Goal: Task Accomplishment & Management: Manage account settings

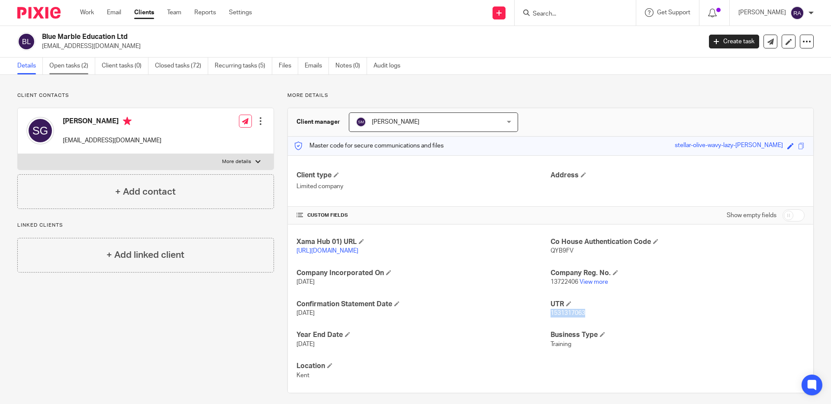
scroll to position [15, 0]
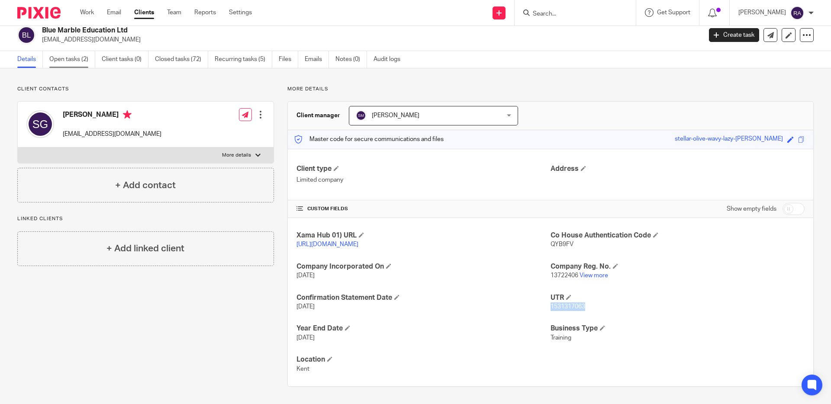
click at [77, 51] on link "Open tasks (2)" at bounding box center [72, 59] width 46 height 17
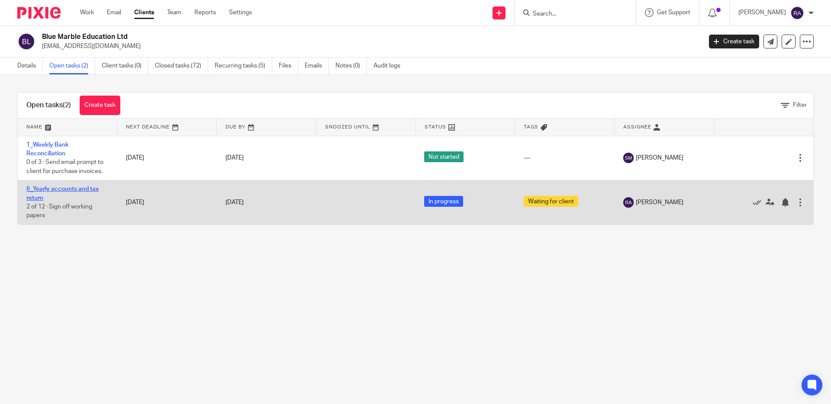
click at [60, 191] on link "6_Yearly accounts and tax return" at bounding box center [62, 193] width 72 height 15
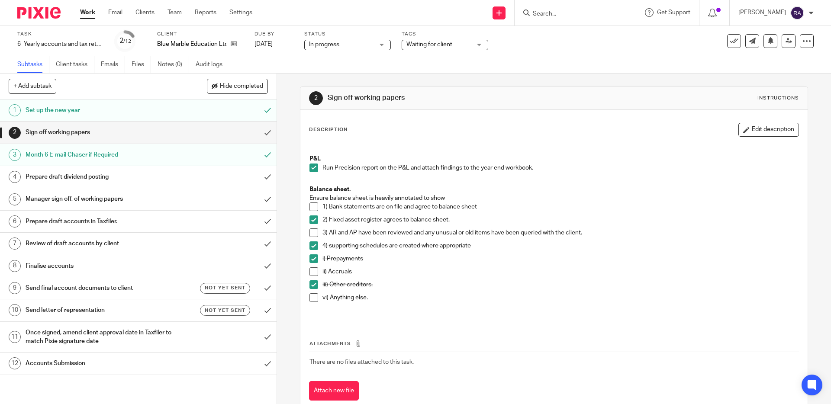
click at [134, 286] on h1 "Send final account documents to client" at bounding box center [101, 288] width 150 height 13
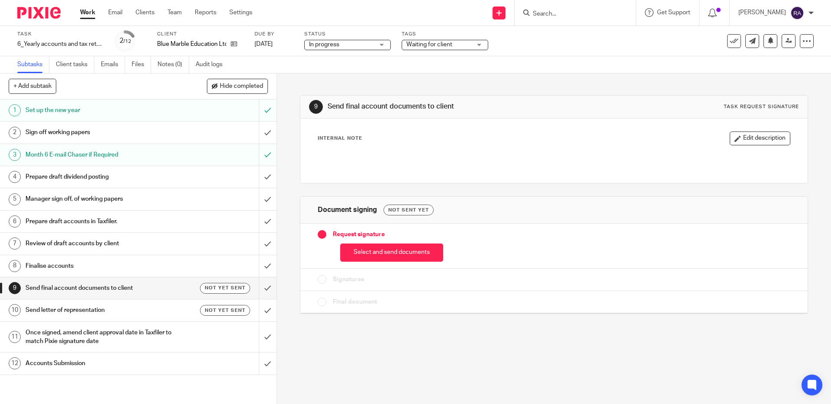
click at [366, 251] on button "Select and send documents" at bounding box center [391, 253] width 103 height 19
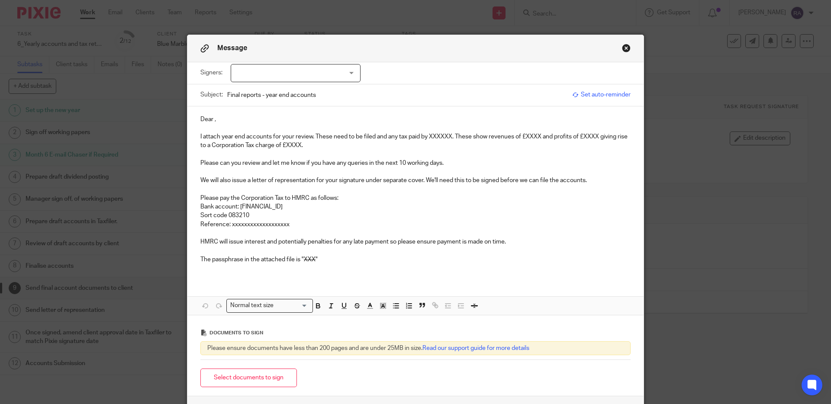
click at [287, 76] on div at bounding box center [296, 73] width 130 height 18
click at [280, 96] on li "[PERSON_NAME]" at bounding box center [295, 92] width 129 height 18
checkbox input "true"
click at [214, 123] on p "Dear ," at bounding box center [415, 119] width 430 height 9
click at [437, 139] on p "I attach year end accounts for your review. These need to be filed and any tax …" at bounding box center [415, 141] width 430 height 18
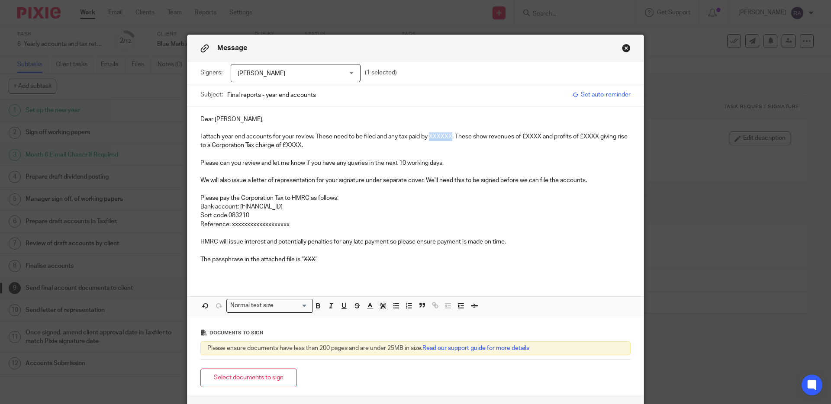
click at [437, 139] on p "I attach year end accounts for your review. These need to be filed and any tax …" at bounding box center [415, 141] width 430 height 18
click at [538, 136] on p "I attach year end accounts for your review. These need to be filed and any tax …" at bounding box center [415, 141] width 430 height 18
drag, startPoint x: 538, startPoint y: 139, endPoint x: 554, endPoint y: 139, distance: 16.5
click at [554, 139] on p "I attach year end accounts for your review. These need to be filed and any tax …" at bounding box center [415, 141] width 430 height 18
drag, startPoint x: 600, startPoint y: 136, endPoint x: 620, endPoint y: 135, distance: 20.8
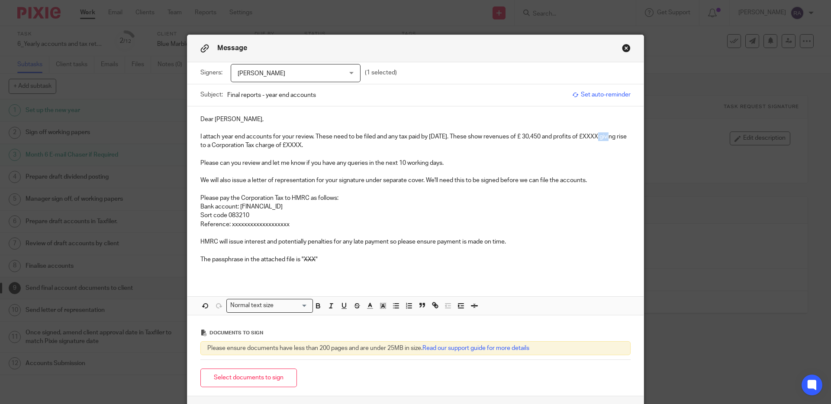
click at [620, 136] on p "I attach year end accounts for your review. These need to be filed and any tax …" at bounding box center [415, 141] width 430 height 18
click at [602, 136] on p "I attach year end accounts for your review. These need to be filed and any tax …" at bounding box center [415, 141] width 430 height 18
drag, startPoint x: 332, startPoint y: 142, endPoint x: 316, endPoint y: 146, distance: 16.1
click at [316, 146] on p "I attach year end accounts for your review. These need to be filed and any tax …" at bounding box center [415, 141] width 430 height 18
click at [347, 141] on p "I attach year end accounts for your review. These need to be filed and any tax …" at bounding box center [415, 141] width 430 height 18
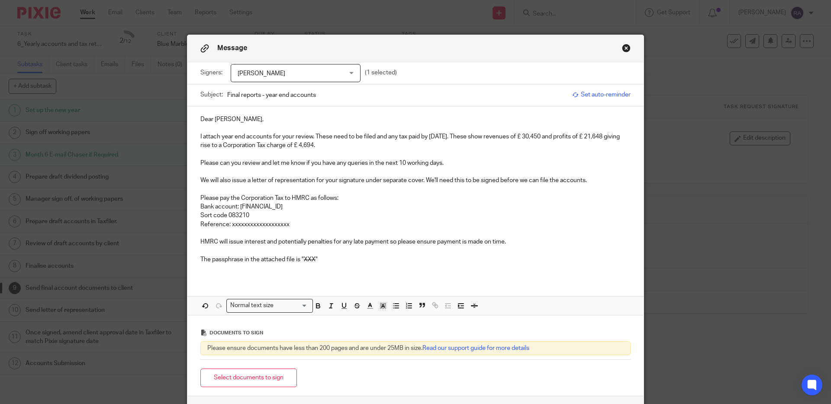
click at [342, 147] on p "I attach year end accounts for your review. These need to be filed and any tax …" at bounding box center [415, 141] width 430 height 18
click at [356, 167] on p "Please can you review and let me know if you have any queries in the next 10 wo…" at bounding box center [415, 163] width 430 height 9
drag, startPoint x: 450, startPoint y: 165, endPoint x: 373, endPoint y: 160, distance: 77.7
click at [371, 161] on p "Please can you review and let me know if you have any queries in the next 10 wo…" at bounding box center [415, 163] width 430 height 9
click at [468, 162] on p "Please can you review and let me know if you have any queries as soon as you re…" at bounding box center [415, 163] width 430 height 9
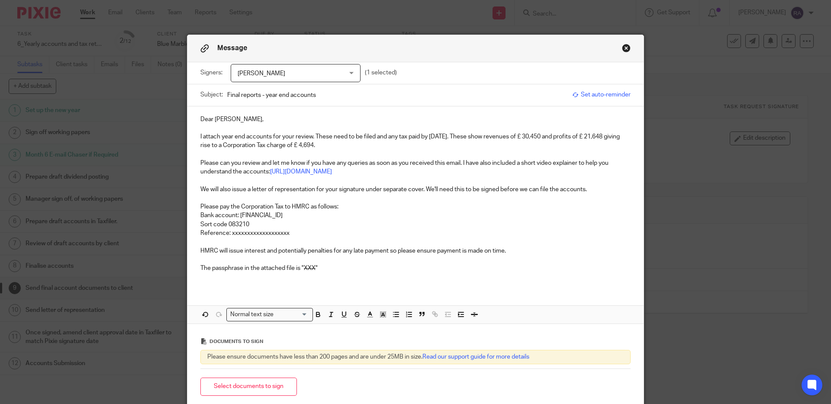
click at [429, 197] on p at bounding box center [415, 198] width 430 height 9
click at [399, 188] on p "We will also issue a letter of representation for your signature under separate…" at bounding box center [415, 189] width 430 height 9
click at [265, 388] on button "Select documents to sign" at bounding box center [248, 387] width 97 height 19
drag, startPoint x: 294, startPoint y: 233, endPoint x: 233, endPoint y: 231, distance: 61.5
click at [232, 231] on p "Reference: xxxxxxxxxxxxxxxxxxx" at bounding box center [415, 233] width 430 height 9
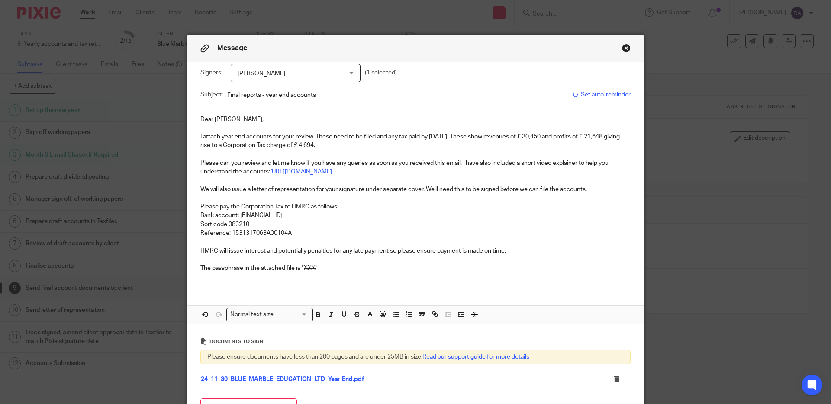
drag, startPoint x: 336, startPoint y: 145, endPoint x: 313, endPoint y: 143, distance: 23.5
click at [312, 142] on p "I attach year end accounts for your review. These need to be filed and any tax …" at bounding box center [415, 141] width 430 height 18
click at [357, 236] on p "Reference: 1531317063A00104A" at bounding box center [415, 233] width 430 height 9
drag, startPoint x: 320, startPoint y: 271, endPoint x: 303, endPoint y: 270, distance: 17.3
click at [303, 270] on p "The passphrase in the attached file is " XXX "" at bounding box center [415, 268] width 430 height 9
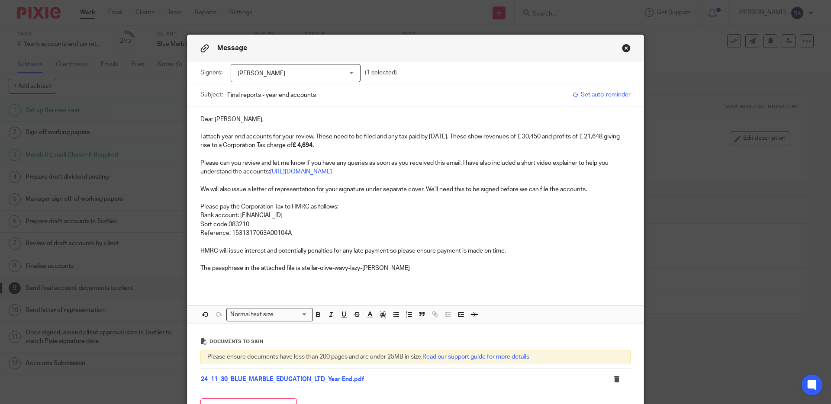
click at [361, 290] on div "Dear Simon, I attach year end accounts for your review. These need to be filed …" at bounding box center [415, 215] width 456 height 217
drag, startPoint x: 316, startPoint y: 268, endPoint x: 306, endPoint y: 267, distance: 10.5
click at [305, 267] on s "XXX" at bounding box center [310, 268] width 12 height 6
click at [346, 294] on div "Dear Simon, I attach year end accounts for your review. These need to be filed …" at bounding box center [415, 215] width 456 height 217
click at [394, 264] on p at bounding box center [415, 259] width 430 height 9
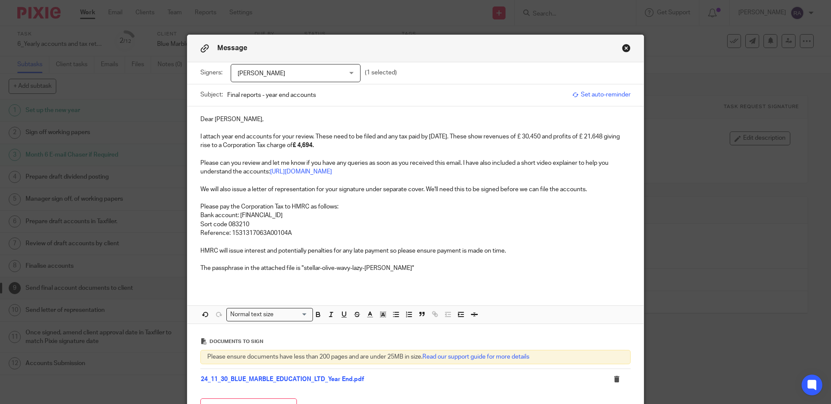
click at [393, 268] on p "The passphrase in the attached file is "stellar-olive-wavy-lazy-susan"" at bounding box center [415, 268] width 430 height 9
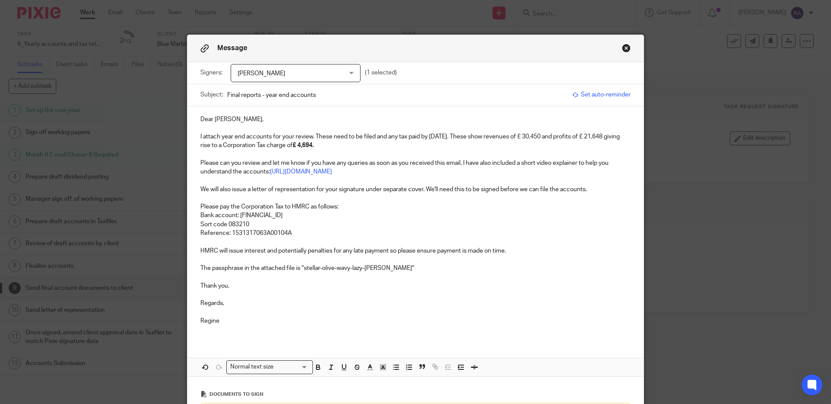
click at [465, 171] on p "Please can you review and let me know if you have any queries as soon as you re…" at bounding box center [415, 168] width 430 height 18
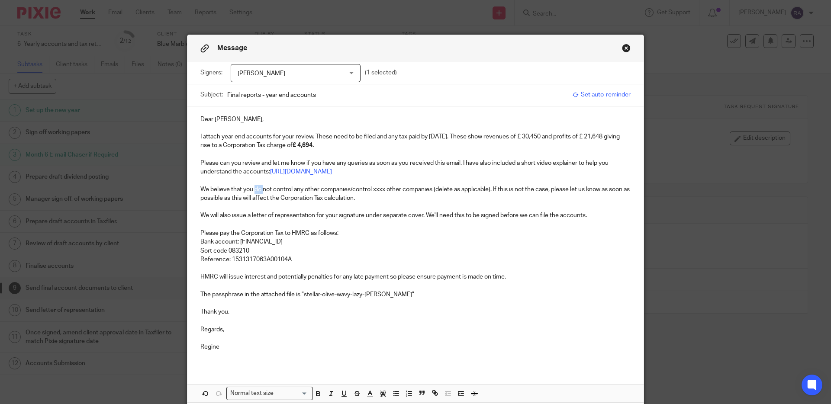
drag, startPoint x: 255, startPoint y: 189, endPoint x: 264, endPoint y: 190, distance: 8.7
click at [264, 190] on p "We believe that you do not control any other companies/control xxxx other compa…" at bounding box center [415, 194] width 430 height 18
click at [271, 190] on p "We believe that you do not control any other companies/control xxxx other compa…" at bounding box center [415, 194] width 430 height 18
drag, startPoint x: 285, startPoint y: 188, endPoint x: 375, endPoint y: 187, distance: 90.5
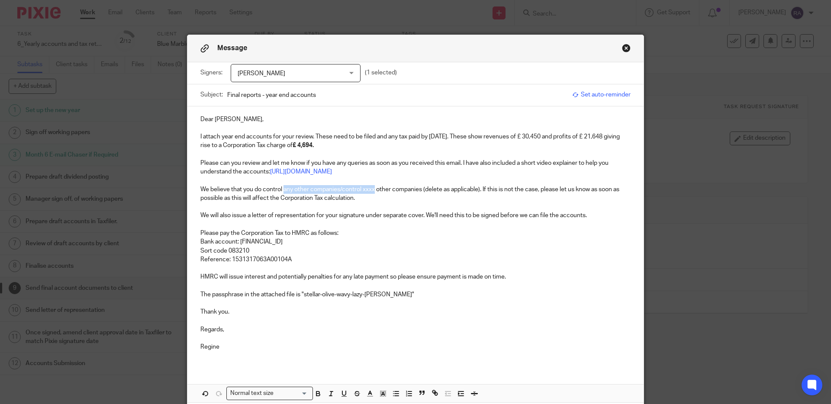
click at [375, 187] on p "We believe that you do control any other companies/control xxxx other companies…" at bounding box center [415, 194] width 430 height 18
click at [335, 190] on p "We believe that you do control 1 other companies (delete as applicable). If thi…" at bounding box center [415, 194] width 430 height 18
drag, startPoint x: 388, startPoint y: 188, endPoint x: 332, endPoint y: 188, distance: 55.8
click at [332, 188] on p "We believe that you do control 1 other company (delete as applicable). If this …" at bounding box center [415, 194] width 430 height 18
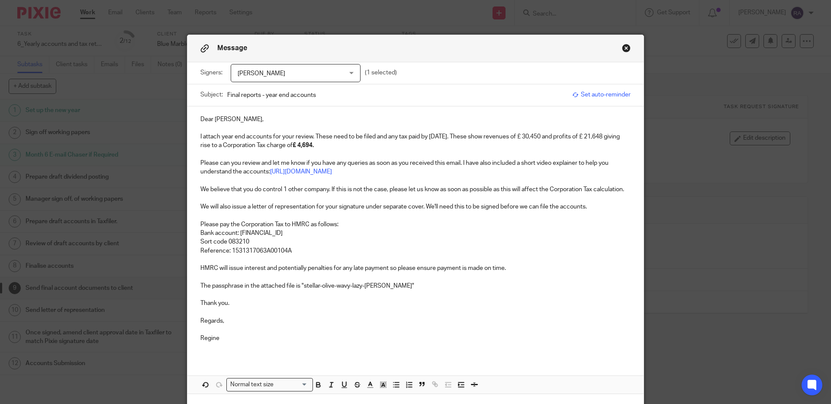
click at [385, 197] on p at bounding box center [415, 198] width 430 height 9
click at [580, 193] on p "We believe that you do control 1 other company. If this is not the case, please…" at bounding box center [415, 189] width 430 height 9
click at [329, 188] on p "We believe that you do control 1 other company. If this is not the case, please…" at bounding box center [415, 189] width 430 height 9
click at [284, 188] on p "We believe that you do control 1 other company (. If this is not the case, plea…" at bounding box center [415, 189] width 430 height 9
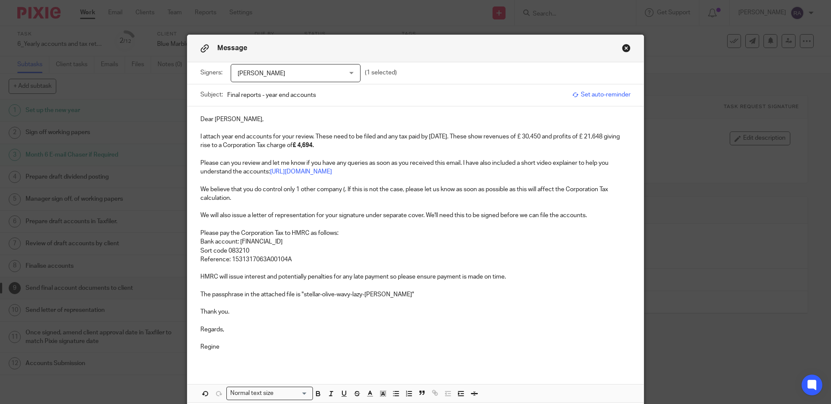
click at [345, 190] on p "We believe that you do control only 1 other company (. If this is not the case,…" at bounding box center [415, 194] width 430 height 18
drag, startPoint x: 383, startPoint y: 188, endPoint x: 420, endPoint y: 205, distance: 40.5
click at [383, 188] on p "We believe that you do control only 1 other company (ABM Training UK Ltd). If t…" at bounding box center [415, 194] width 430 height 18
click at [449, 218] on p "We will also issue a letter of representation for your signature under separate…" at bounding box center [415, 215] width 430 height 9
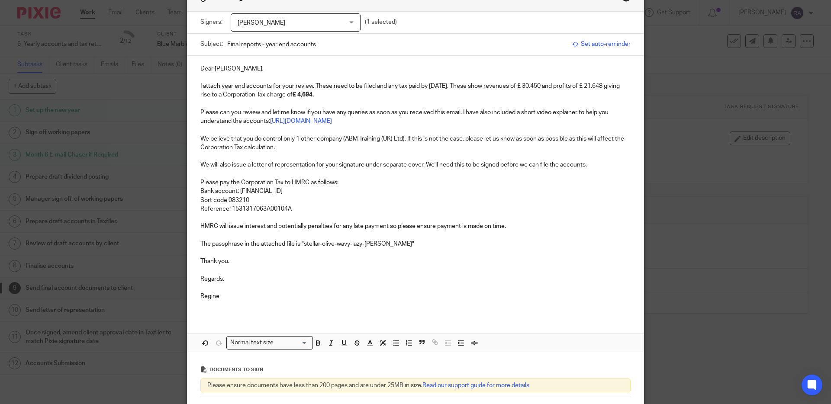
scroll to position [52, 0]
drag, startPoint x: 463, startPoint y: 86, endPoint x: 430, endPoint y: 82, distance: 33.1
click at [430, 82] on p "I attach year end accounts for your review. These need to be filed and any tax …" at bounding box center [415, 90] width 430 height 18
click at [487, 185] on p "Please pay the Corporation Tax to HMRC as follows:" at bounding box center [415, 182] width 430 height 9
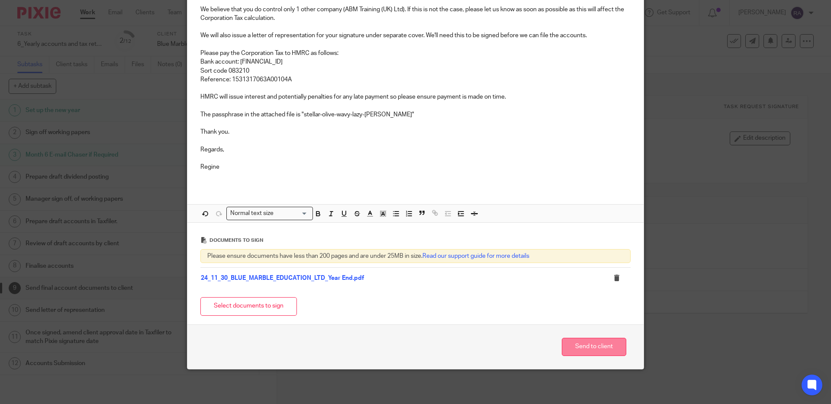
click at [600, 349] on button "Send to client" at bounding box center [594, 347] width 65 height 19
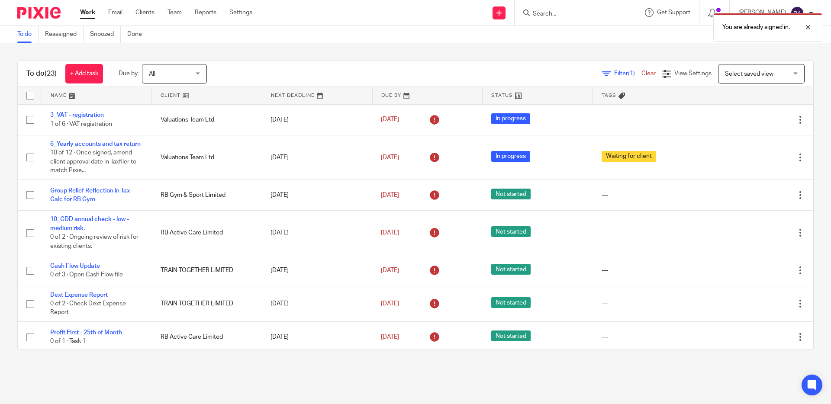
click at [546, 12] on div "You are already signed in." at bounding box center [619, 25] width 407 height 33
click at [559, 12] on div "You are already signed in." at bounding box center [619, 25] width 407 height 33
click at [552, 15] on div "You are already signed in." at bounding box center [619, 25] width 407 height 33
click at [807, 26] on div at bounding box center [801, 27] width 23 height 10
click at [573, 12] on input "Search" at bounding box center [571, 14] width 78 height 8
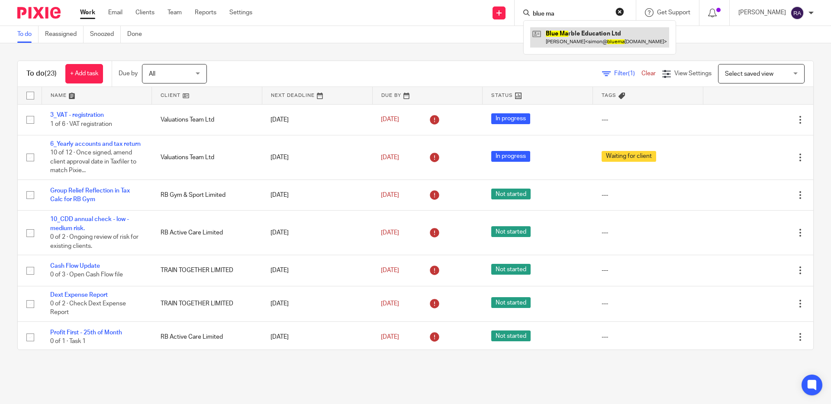
type input "blue ma"
click at [580, 31] on link at bounding box center [599, 37] width 139 height 20
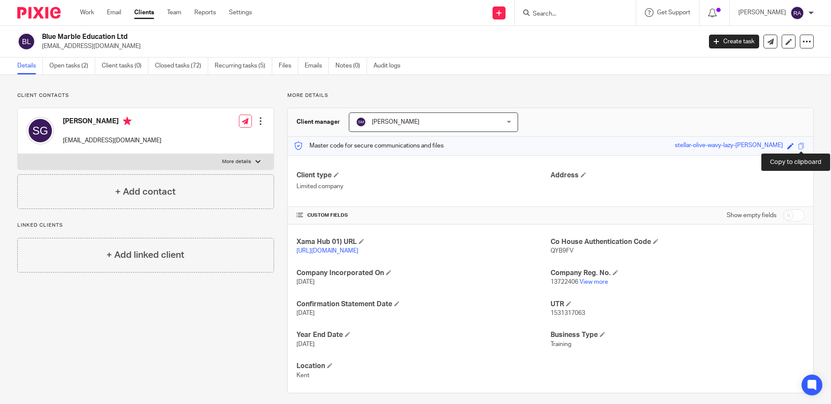
click at [801, 145] on span at bounding box center [801, 146] width 6 height 6
click at [241, 13] on link "Settings" at bounding box center [240, 12] width 23 height 9
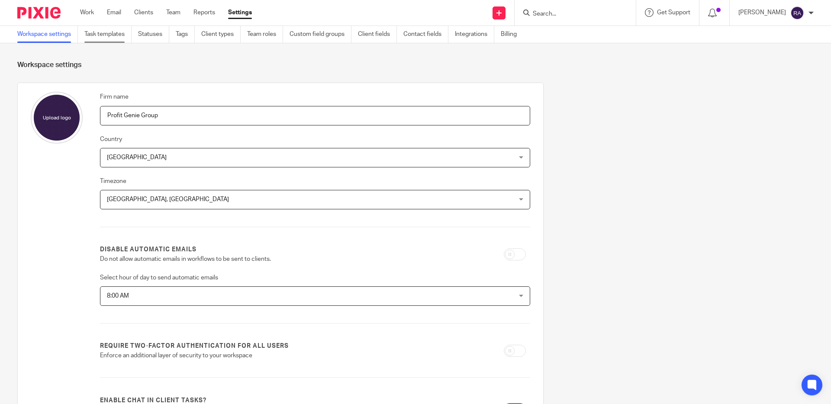
click at [107, 37] on link "Task templates" at bounding box center [107, 34] width 47 height 17
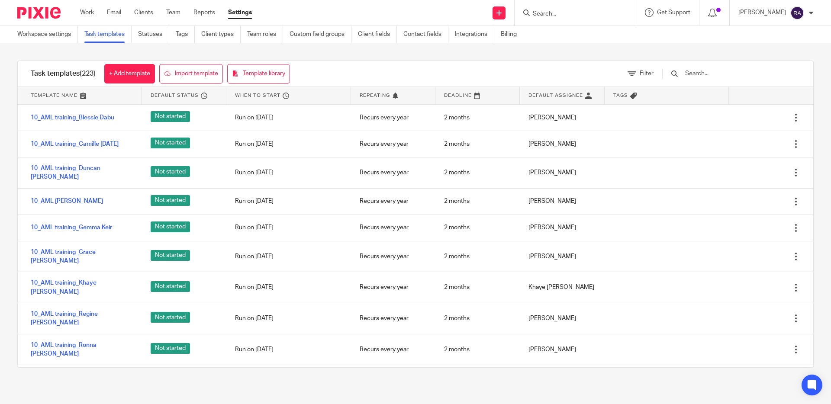
click at [562, 13] on input "Search" at bounding box center [571, 14] width 78 height 8
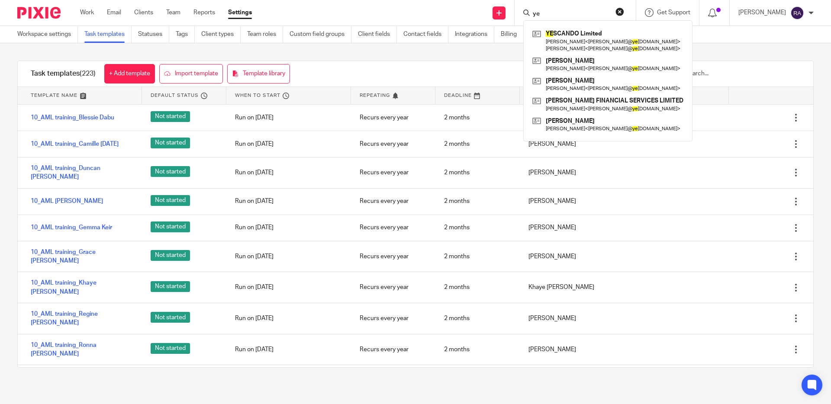
type input "y"
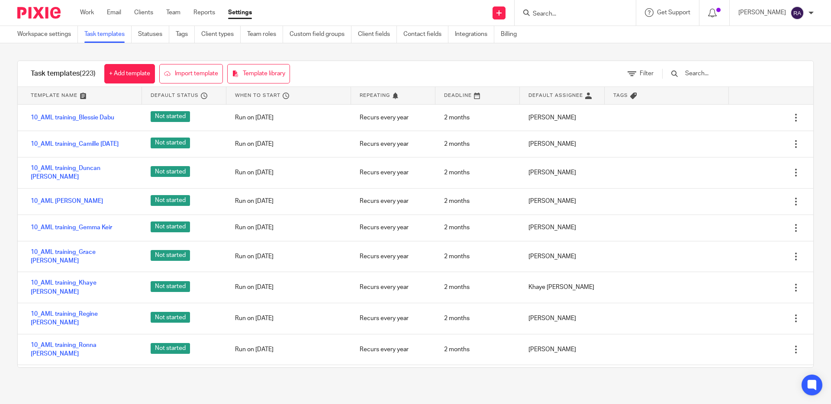
click at [719, 72] on input "text" at bounding box center [734, 74] width 101 height 10
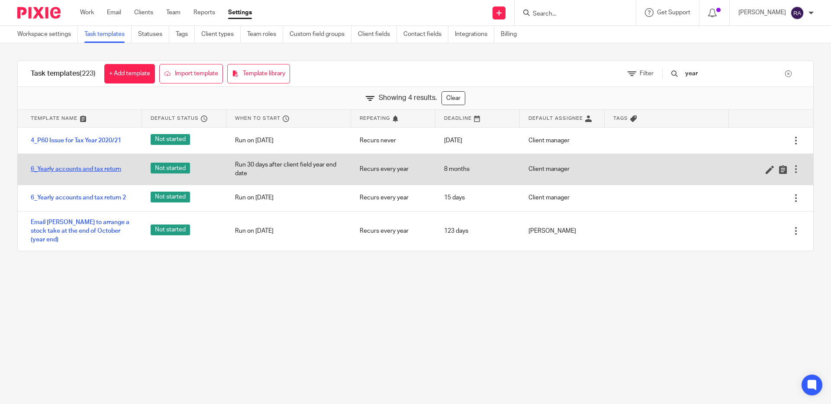
type input "year"
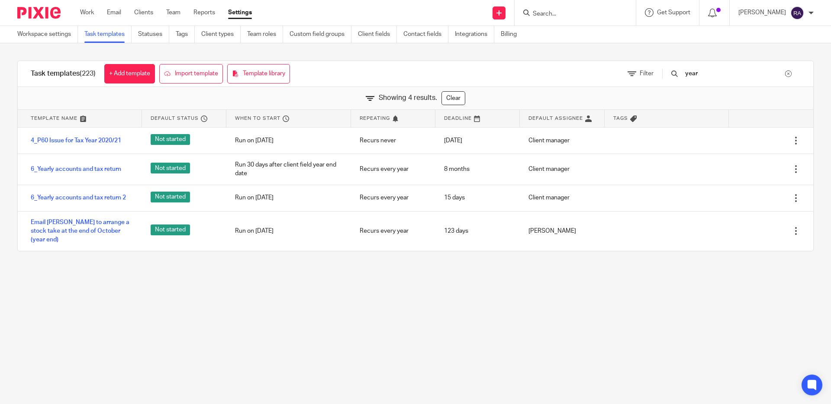
click at [584, 13] on input "Search" at bounding box center [571, 14] width 78 height 8
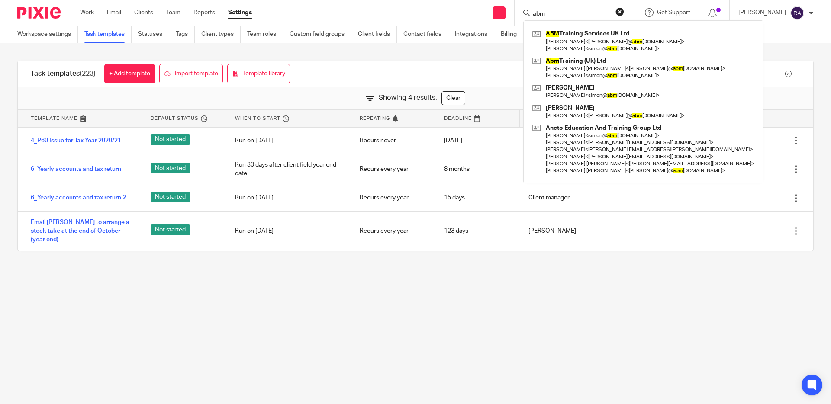
type input "abm"
click at [89, 12] on link "Work" at bounding box center [87, 12] width 14 height 9
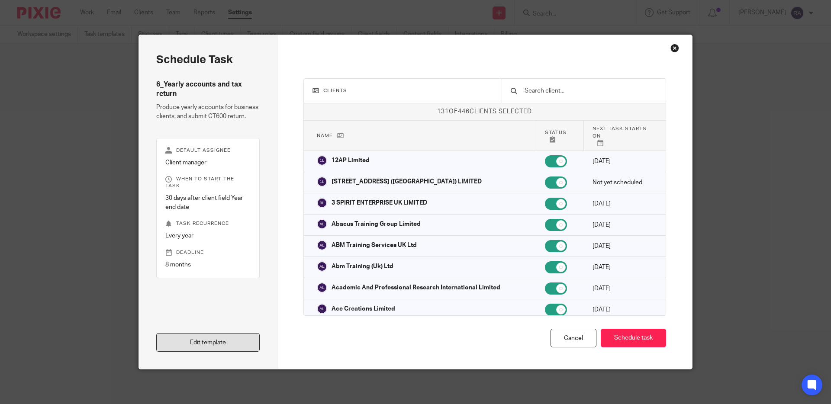
click at [222, 338] on link "Edit template" at bounding box center [207, 342] width 103 height 19
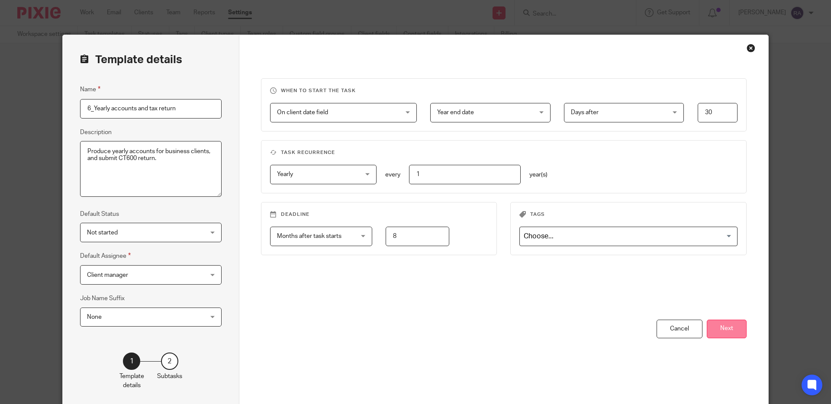
click at [733, 325] on button "Next" at bounding box center [727, 329] width 40 height 19
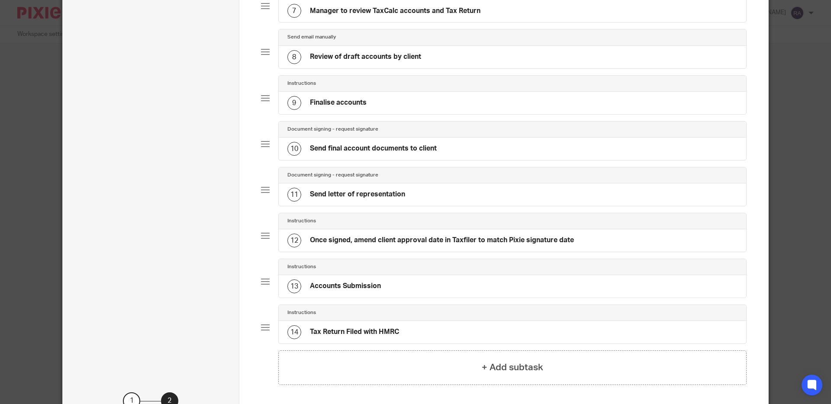
scroll to position [376, 0]
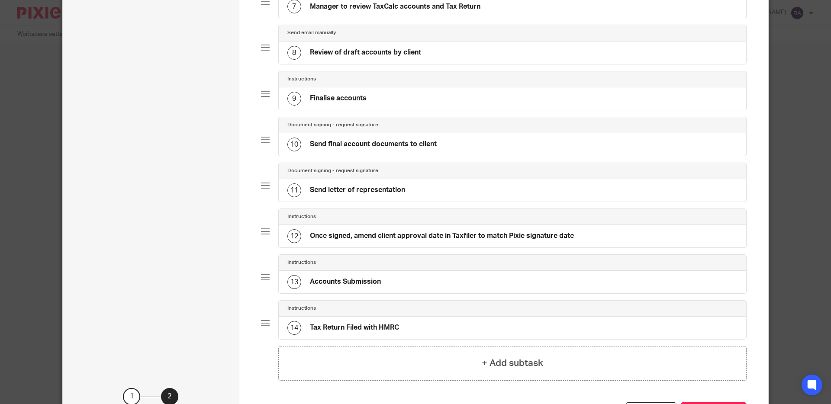
click at [405, 148] on h4 "Send final account documents to client" at bounding box center [373, 144] width 127 height 9
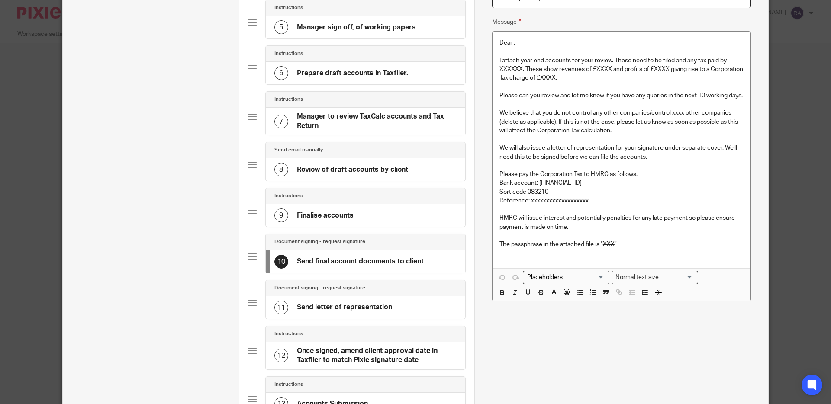
scroll to position [264, 0]
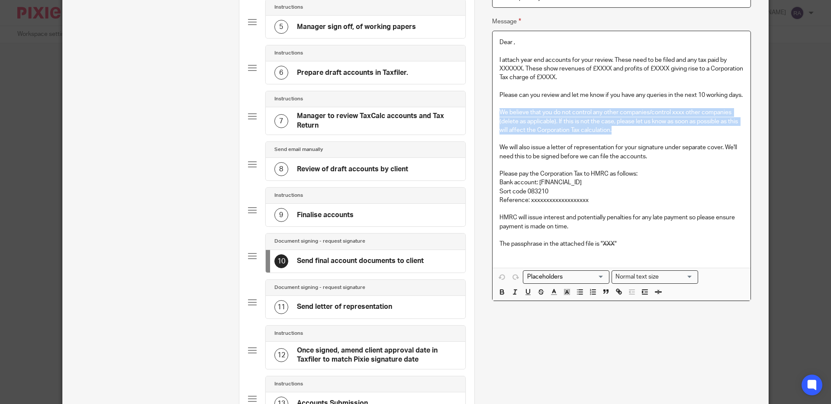
drag, startPoint x: 613, startPoint y: 137, endPoint x: 493, endPoint y: 119, distance: 121.4
click at [493, 119] on div "Dear , I attach year end accounts for your review. These need to be filed and a…" at bounding box center [622, 149] width 258 height 237
copy p "We believe that you do not control any other companies/control xxxx other compa…"
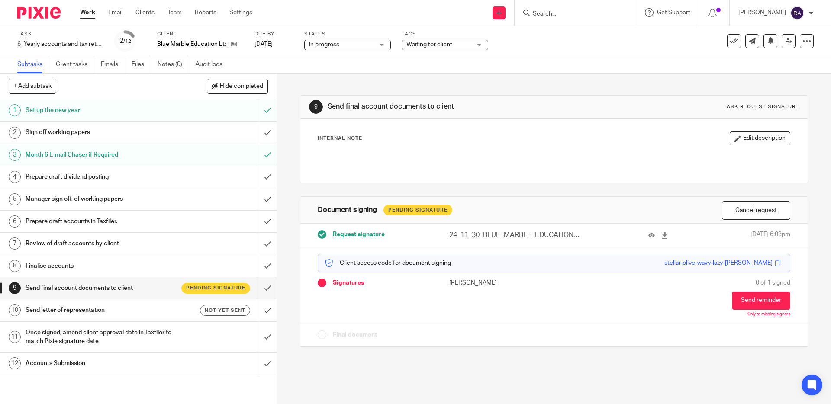
click at [119, 314] on h1 "Send letter of representation" at bounding box center [101, 310] width 150 height 13
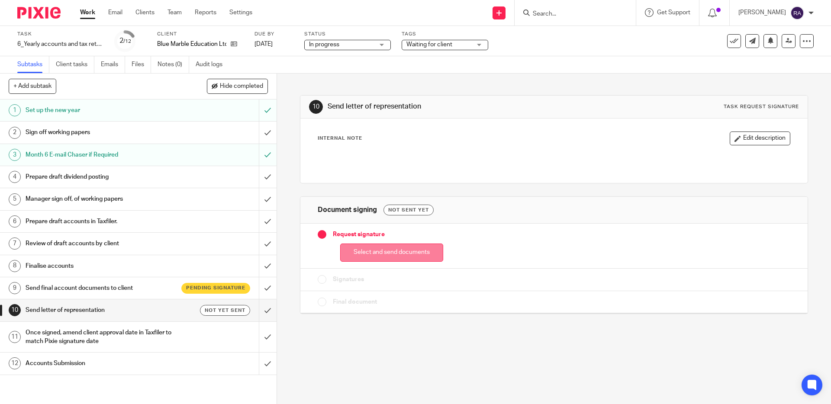
click at [390, 258] on button "Select and send documents" at bounding box center [391, 253] width 103 height 19
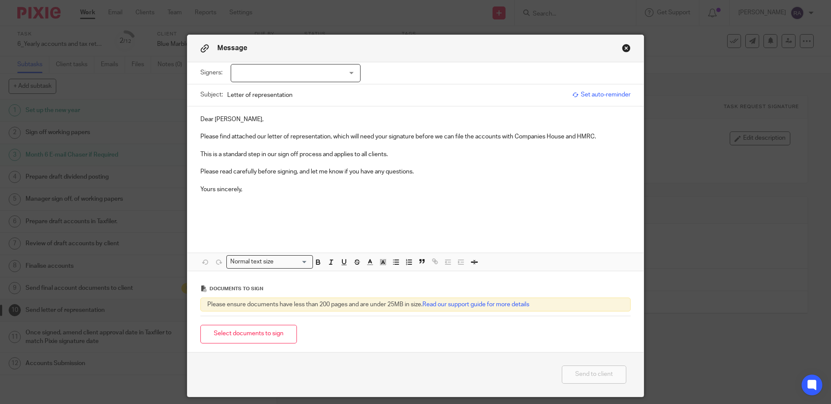
click at [303, 73] on div at bounding box center [296, 73] width 130 height 18
click at [283, 95] on li "[PERSON_NAME]" at bounding box center [295, 92] width 129 height 18
checkbox input "true"
click at [259, 127] on p at bounding box center [415, 128] width 430 height 9
click at [252, 193] on p "Yours sincerely," at bounding box center [415, 189] width 430 height 9
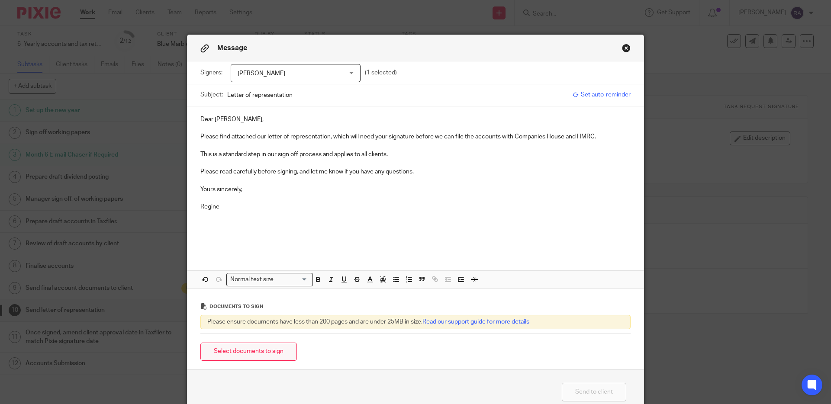
click at [253, 357] on button "Select documents to sign" at bounding box center [248, 352] width 97 height 19
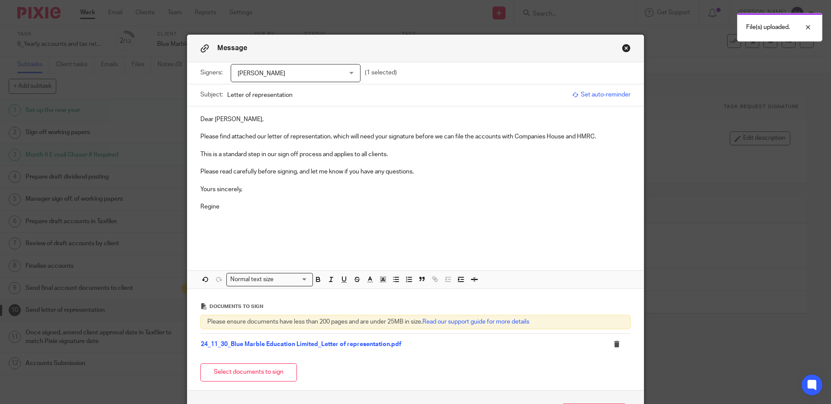
click at [429, 173] on p "Please read carefully before signing, and let me know if you have any questions." at bounding box center [415, 172] width 430 height 9
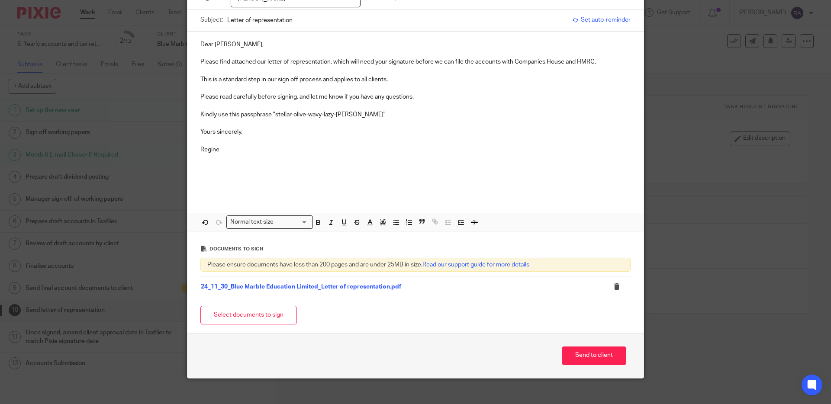
scroll to position [80, 0]
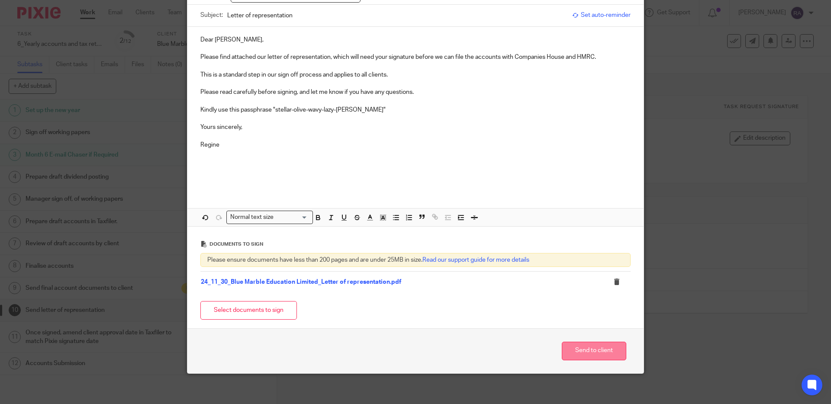
click at [586, 345] on button "Send to client" at bounding box center [594, 351] width 65 height 19
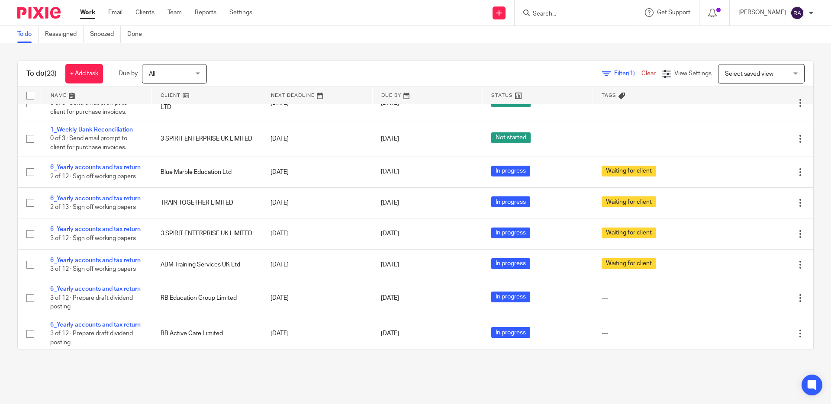
scroll to position [437, 0]
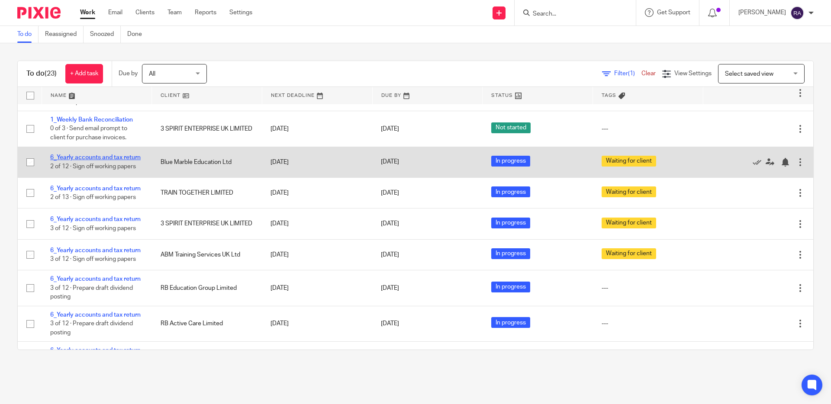
click at [114, 161] on link "6_Yearly accounts and tax return" at bounding box center [95, 158] width 90 height 6
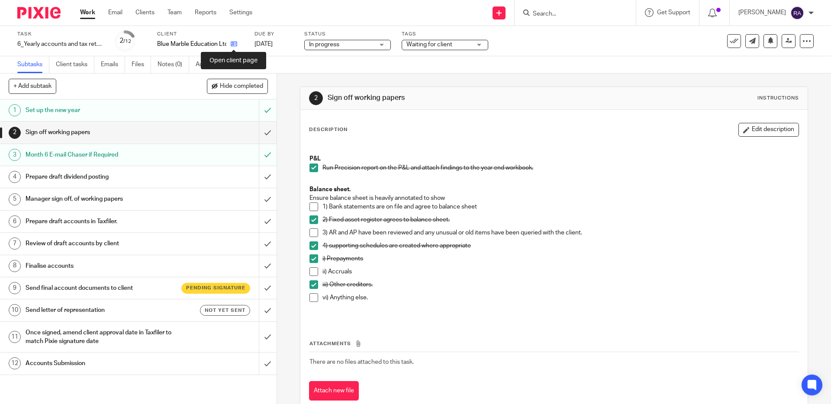
click at [231, 41] on icon at bounding box center [234, 44] width 6 height 6
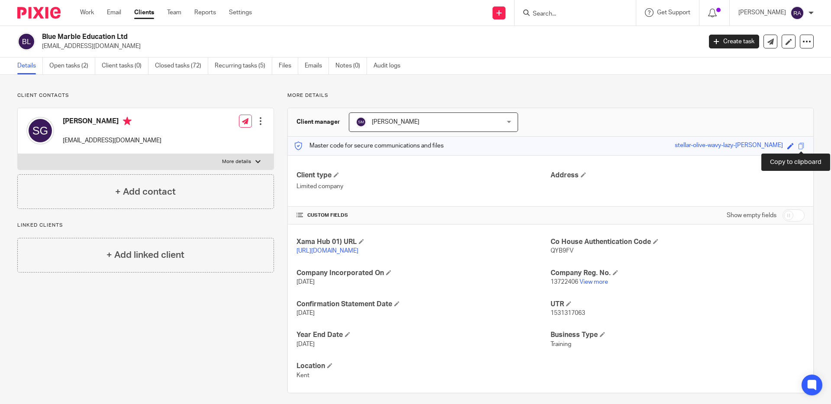
click at [800, 145] on span at bounding box center [801, 146] width 6 height 6
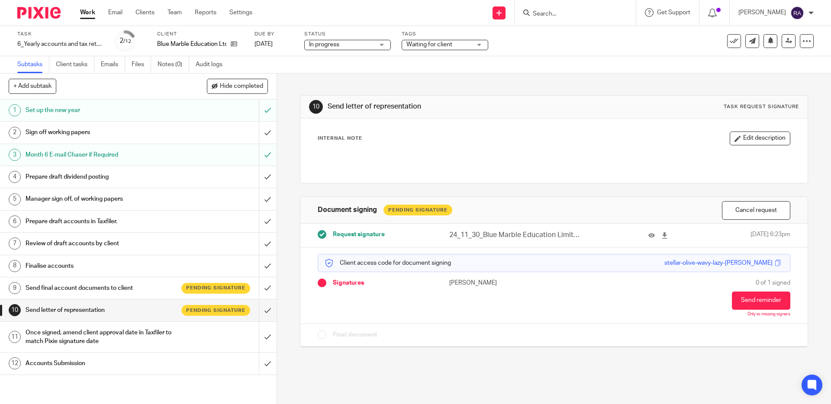
click at [87, 16] on link "Work" at bounding box center [87, 12] width 15 height 9
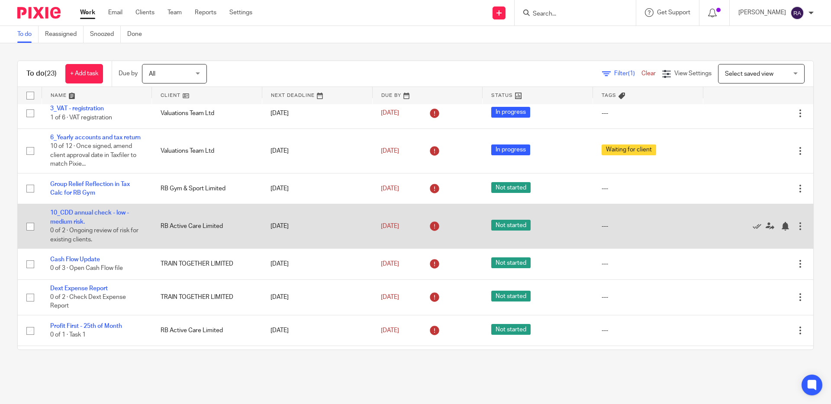
scroll to position [0, 0]
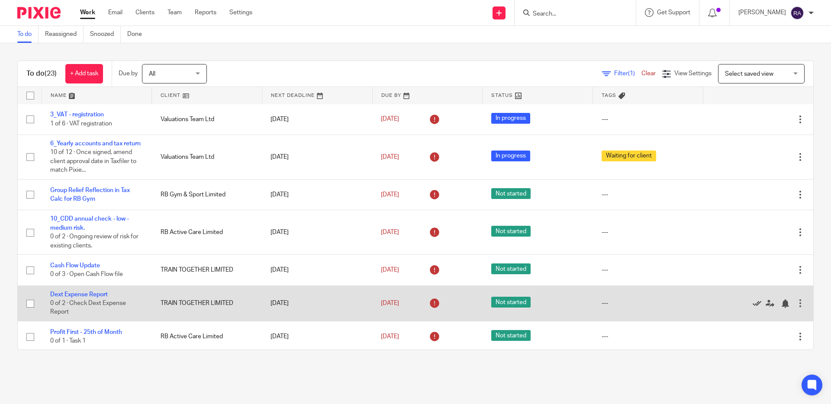
click at [757, 308] on icon at bounding box center [757, 304] width 9 height 9
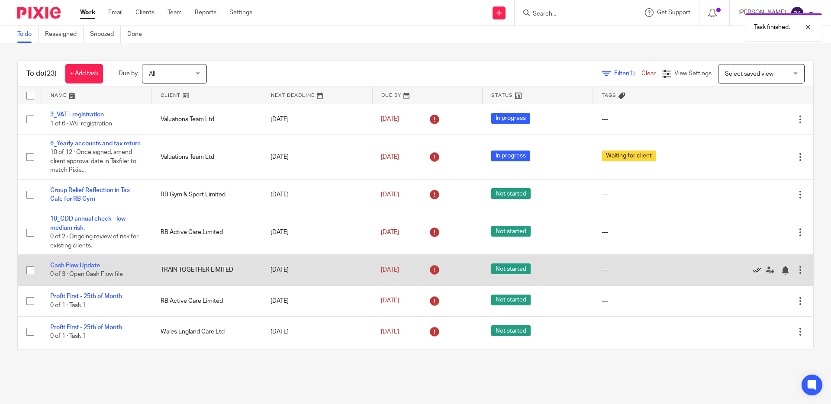
click at [755, 274] on icon at bounding box center [757, 270] width 9 height 9
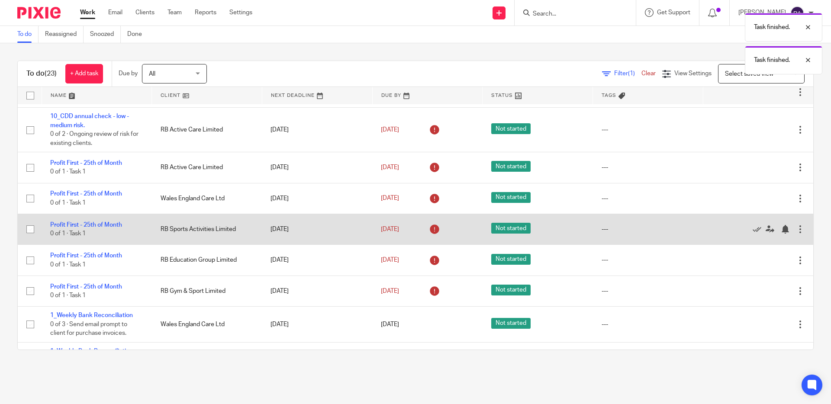
scroll to position [265, 0]
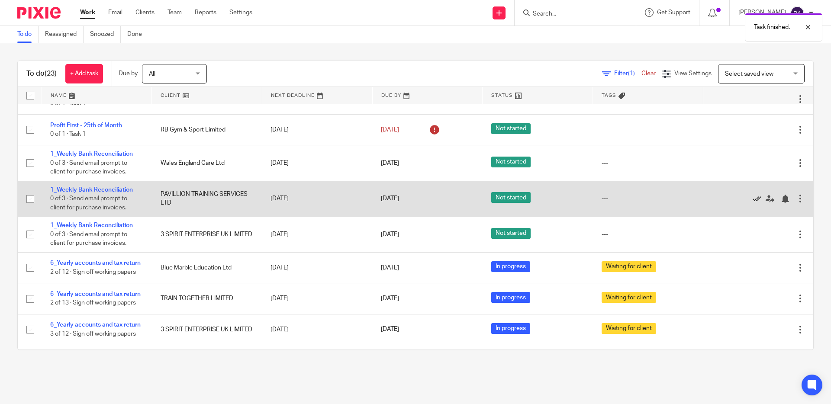
click at [759, 203] on icon at bounding box center [757, 199] width 9 height 9
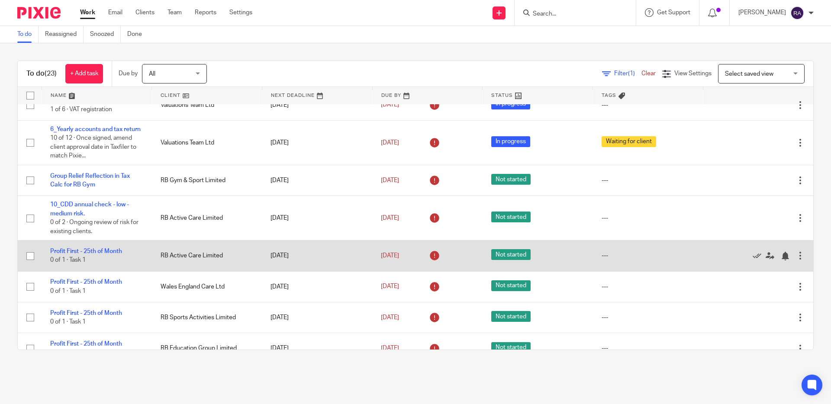
scroll to position [32, 0]
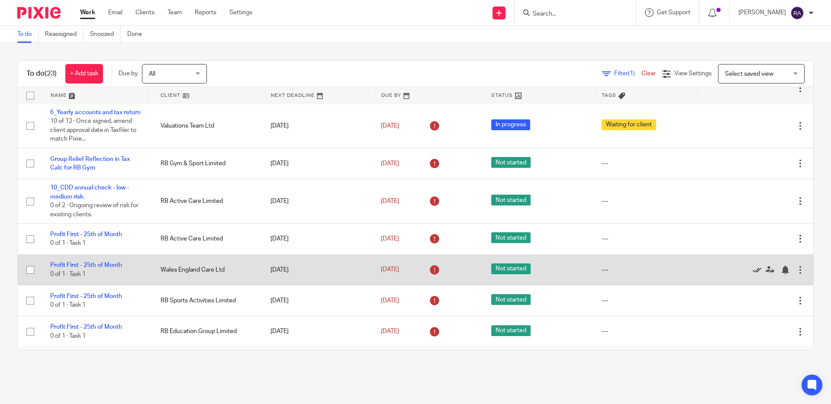
click at [758, 274] on icon at bounding box center [757, 270] width 9 height 9
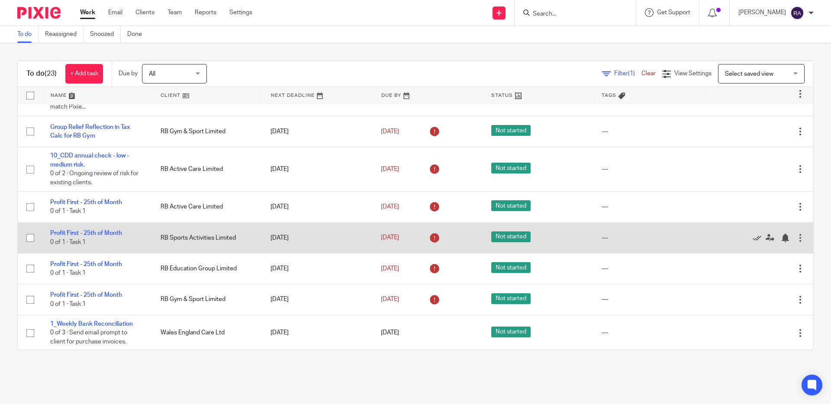
scroll to position [56, 0]
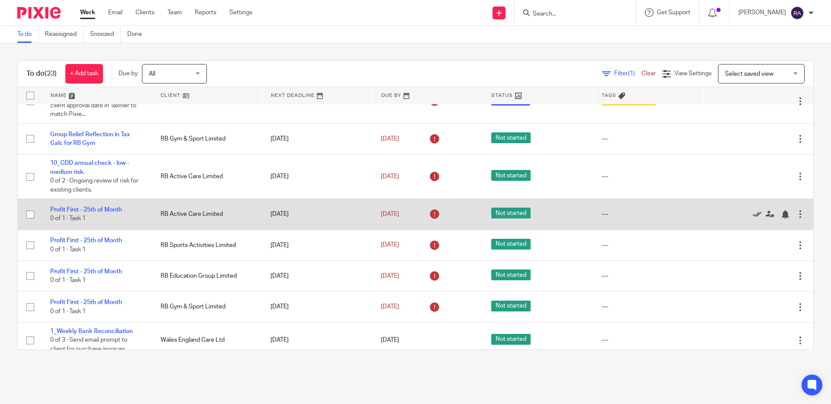
click at [754, 218] on icon at bounding box center [757, 214] width 9 height 9
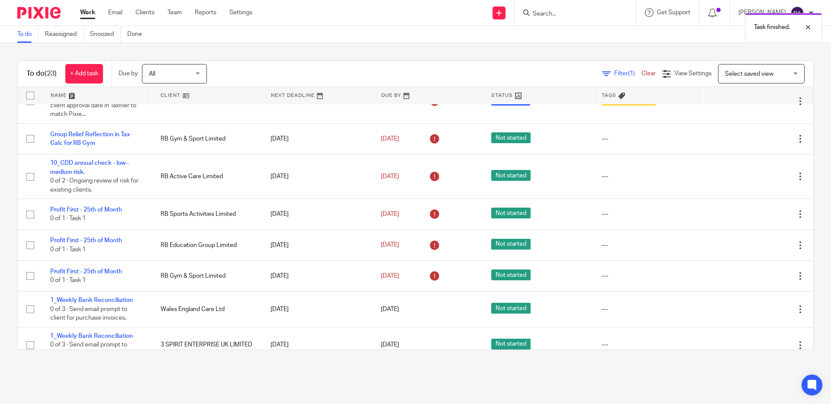
click at [754, 218] on icon at bounding box center [757, 214] width 9 height 9
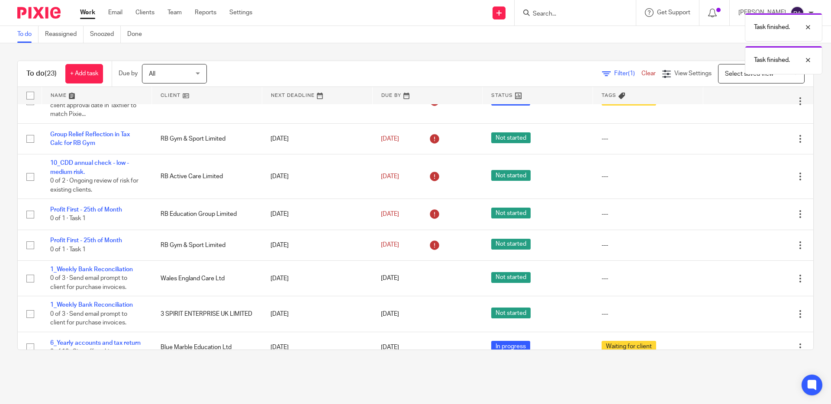
click at [754, 218] on icon at bounding box center [757, 214] width 9 height 9
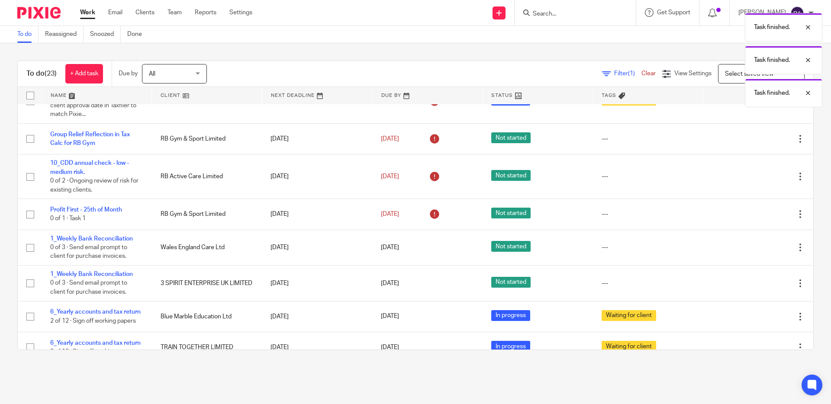
click at [754, 218] on icon at bounding box center [757, 214] width 9 height 9
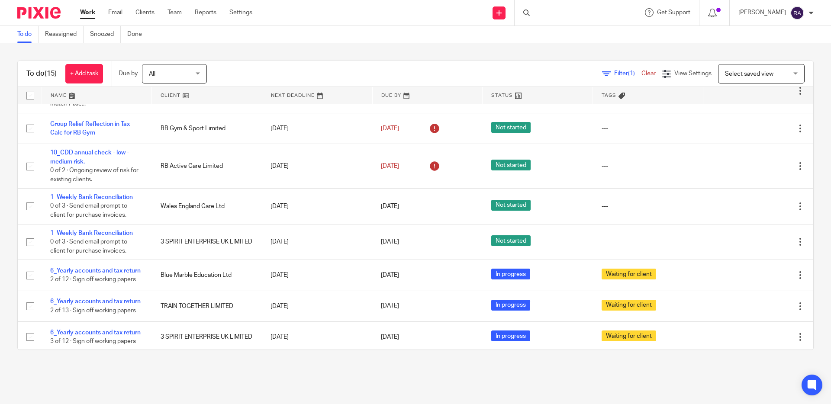
scroll to position [92, 0]
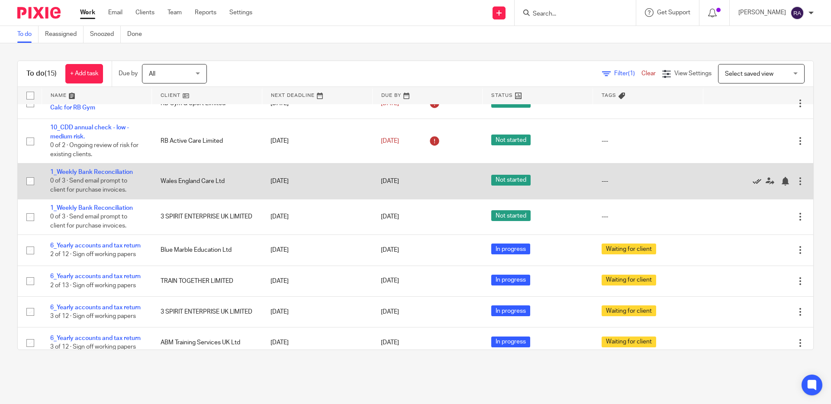
click at [756, 186] on icon at bounding box center [757, 181] width 9 height 9
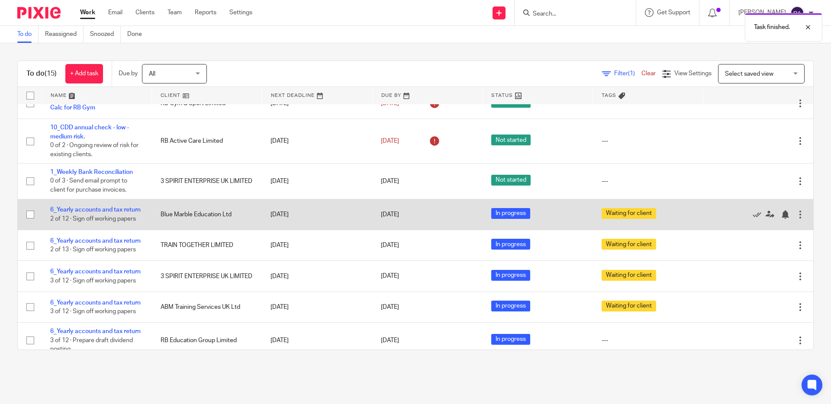
scroll to position [0, 0]
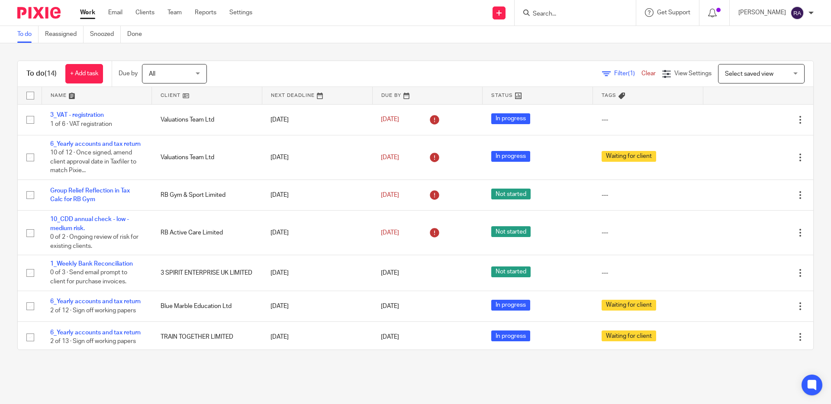
click at [583, 10] on input "Search" at bounding box center [571, 14] width 78 height 8
type input "canon"
click button "submit" at bounding box center [0, 0] width 0 height 0
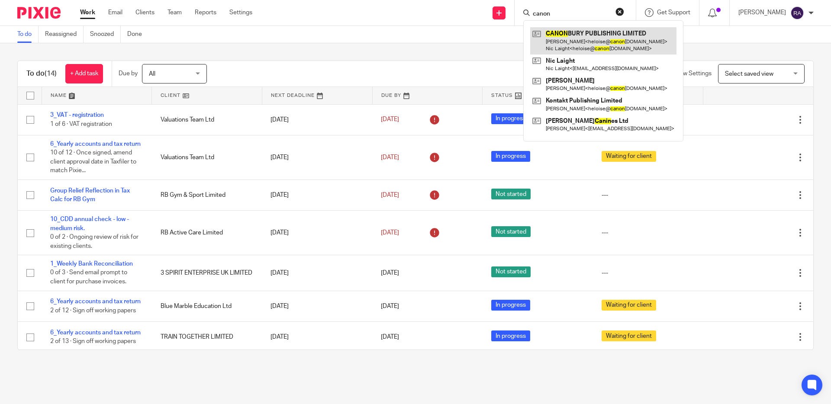
click at [605, 40] on link at bounding box center [603, 40] width 146 height 27
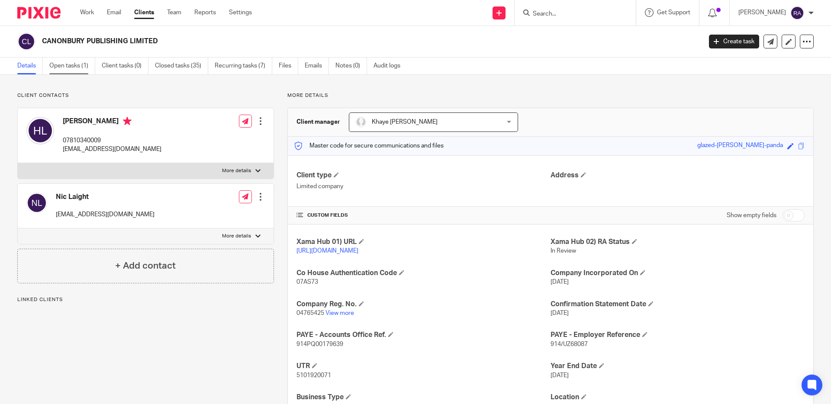
click at [81, 68] on link "Open tasks (1)" at bounding box center [72, 66] width 46 height 17
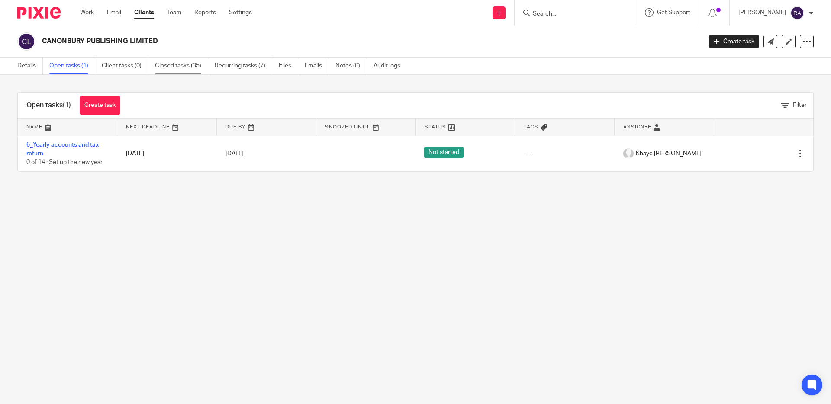
click at [189, 66] on link "Closed tasks (35)" at bounding box center [181, 66] width 53 height 17
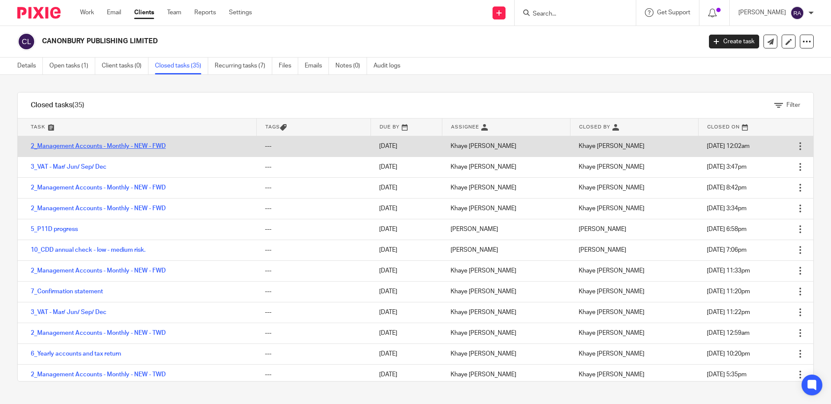
click at [101, 146] on link "2_Management Accounts - Monthly - NEW - FWD" at bounding box center [98, 146] width 135 height 6
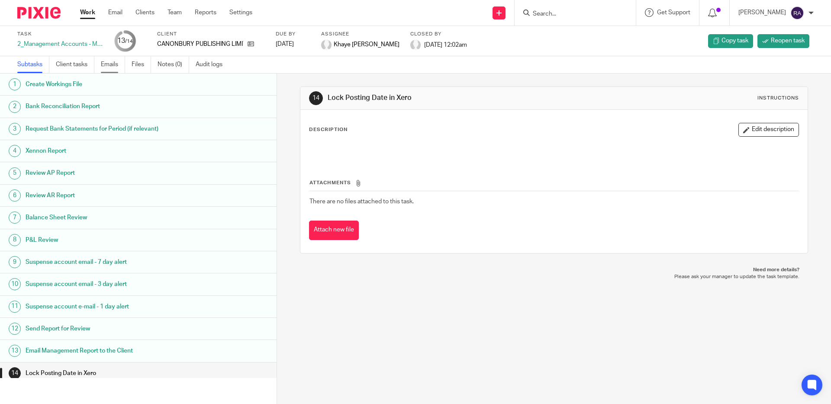
click at [115, 67] on link "Emails" at bounding box center [113, 64] width 24 height 17
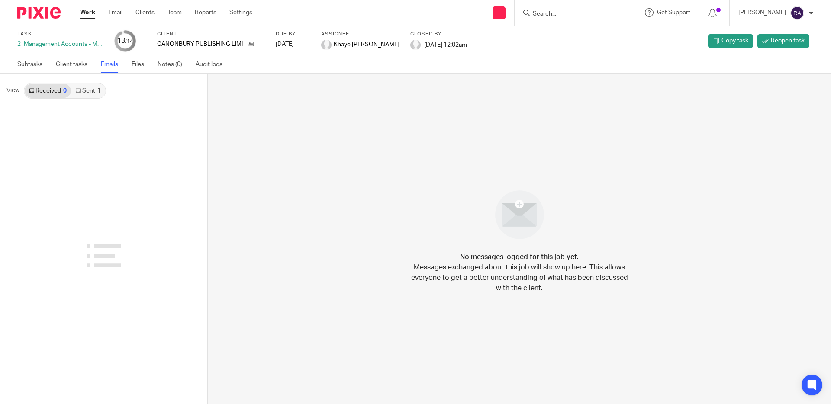
click at [90, 95] on link "Sent 1" at bounding box center [88, 91] width 34 height 14
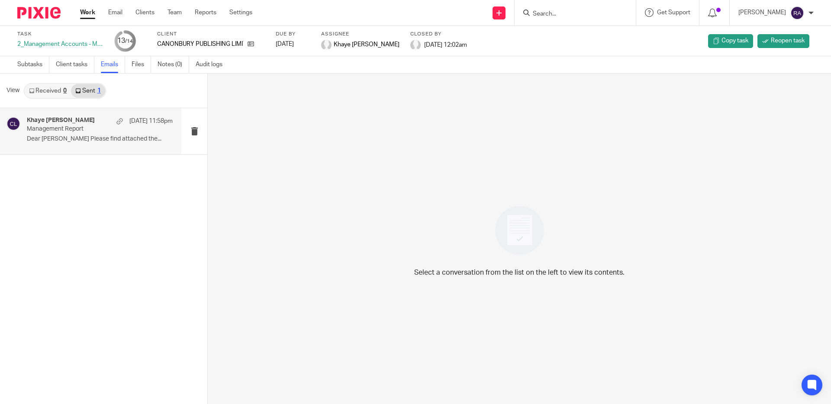
click at [84, 136] on p "Dear [PERSON_NAME] Please find attached the..." at bounding box center [100, 139] width 146 height 7
